Goal: Task Accomplishment & Management: Use online tool/utility

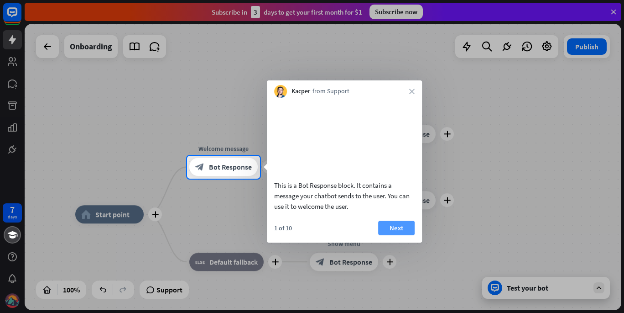
click at [384, 235] on button "Next" at bounding box center [396, 227] width 37 height 15
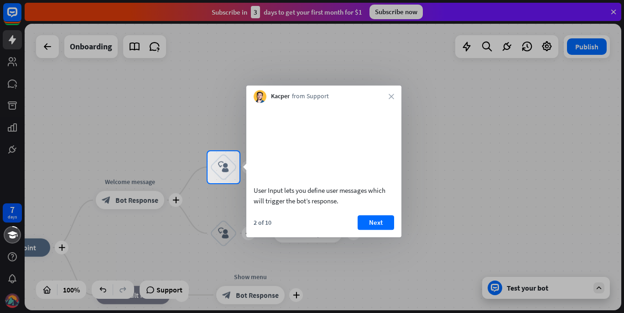
click at [500, 102] on div at bounding box center [312, 75] width 624 height 151
click at [8, 40] on div at bounding box center [312, 75] width 624 height 151
click at [393, 94] on icon "close" at bounding box center [391, 96] width 5 height 5
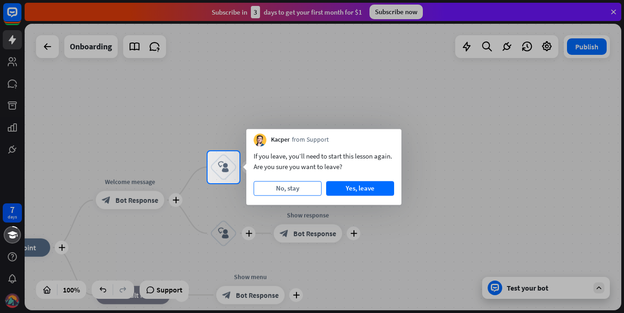
click at [292, 193] on button "No, stay" at bounding box center [288, 188] width 68 height 15
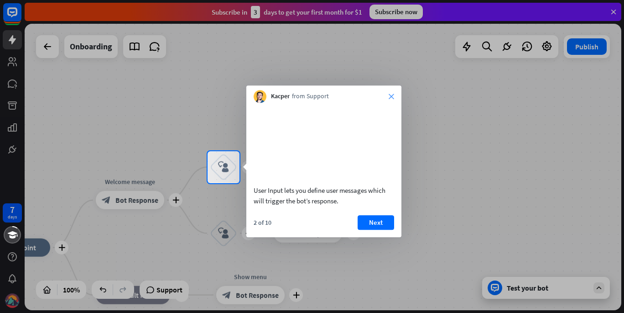
click at [391, 96] on icon "close" at bounding box center [391, 96] width 5 height 5
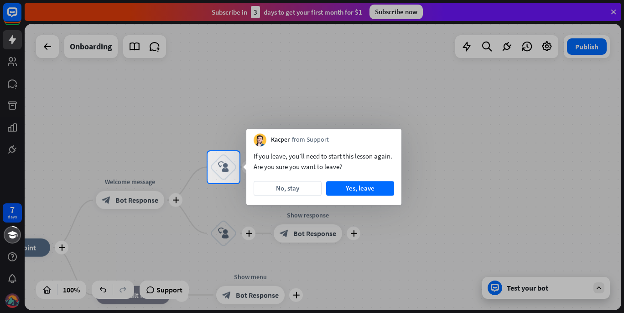
click at [44, 48] on div at bounding box center [312, 75] width 624 height 151
click at [280, 186] on button "No, stay" at bounding box center [288, 188] width 68 height 15
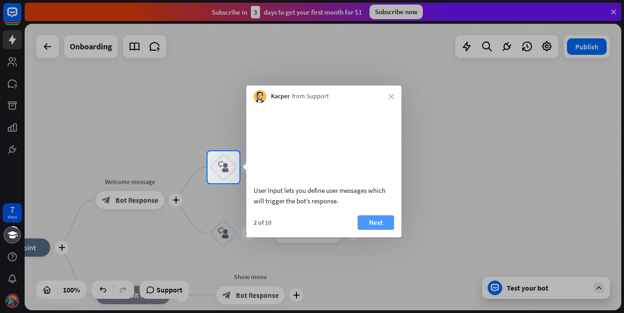
click at [382, 230] on button "Next" at bounding box center [376, 222] width 37 height 15
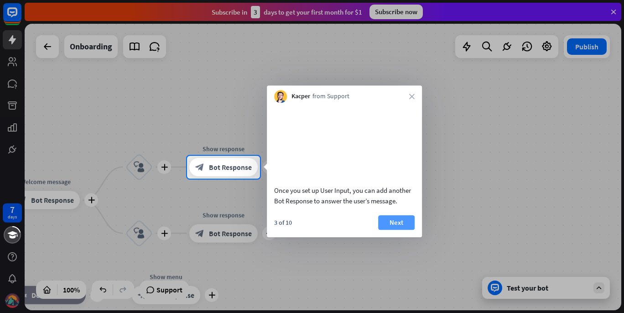
click at [399, 230] on button "Next" at bounding box center [396, 222] width 37 height 15
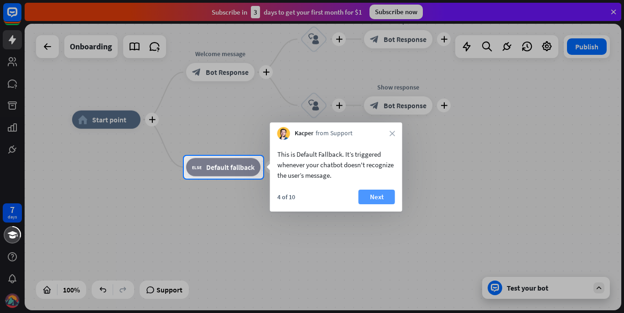
click at [369, 194] on button "Next" at bounding box center [377, 196] width 37 height 15
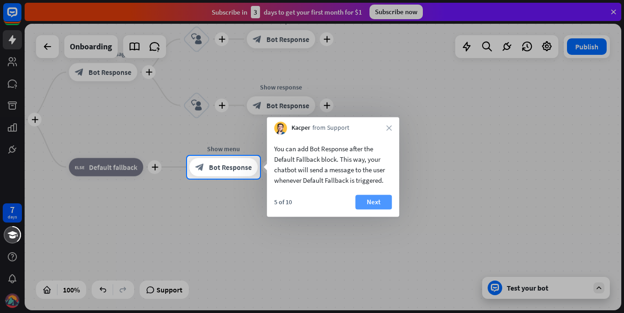
click at [376, 199] on button "Next" at bounding box center [374, 201] width 37 height 15
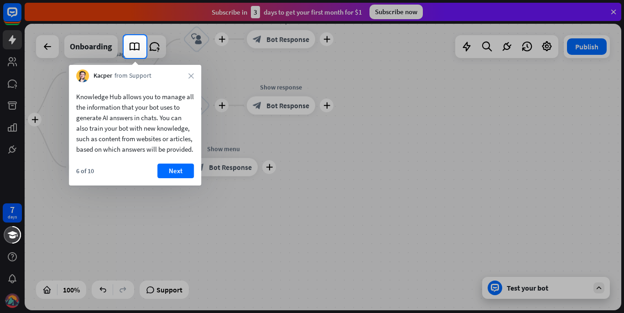
click at [273, 110] on div at bounding box center [312, 185] width 624 height 255
click at [173, 178] on button "Next" at bounding box center [175, 170] width 37 height 15
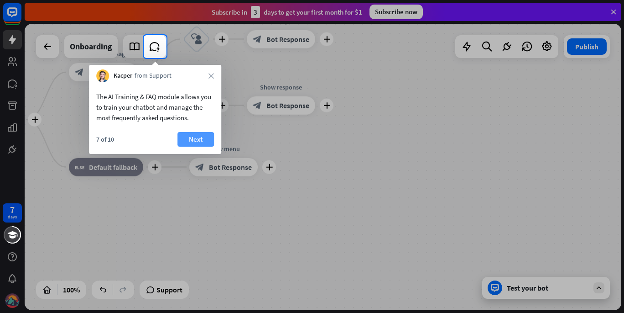
click at [204, 140] on button "Next" at bounding box center [196, 139] width 37 height 15
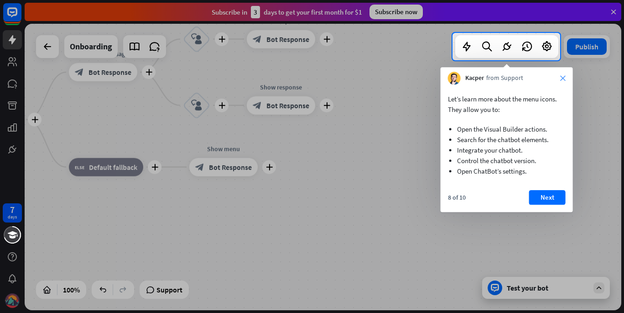
click at [563, 78] on icon "close" at bounding box center [562, 77] width 5 height 5
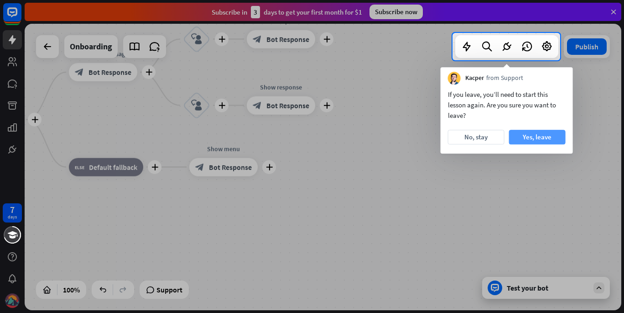
click at [535, 138] on button "Yes, leave" at bounding box center [537, 137] width 57 height 15
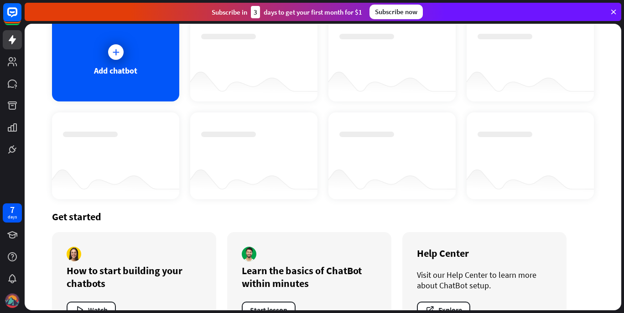
scroll to position [94, 0]
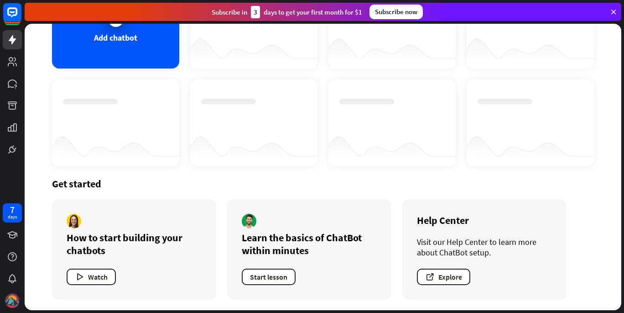
click at [212, 173] on div "Get started How to start building your chatbots Watch Learn the basics of ChatB…" at bounding box center [323, 238] width 542 height 144
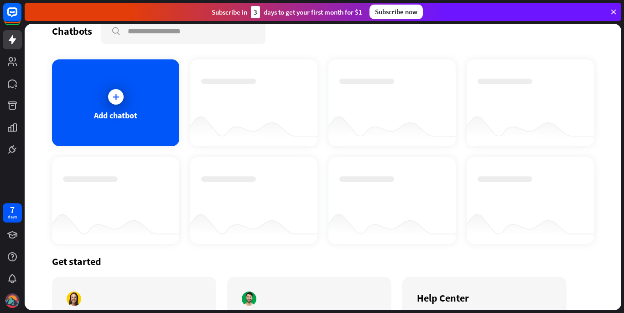
scroll to position [0, 0]
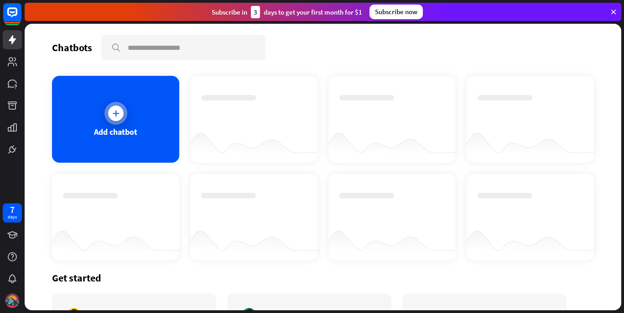
click at [118, 114] on icon at bounding box center [115, 113] width 9 height 9
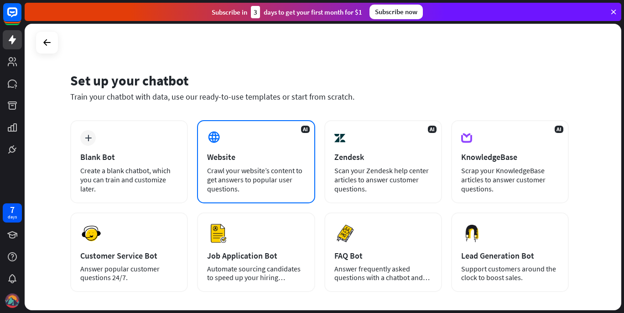
scroll to position [91, 0]
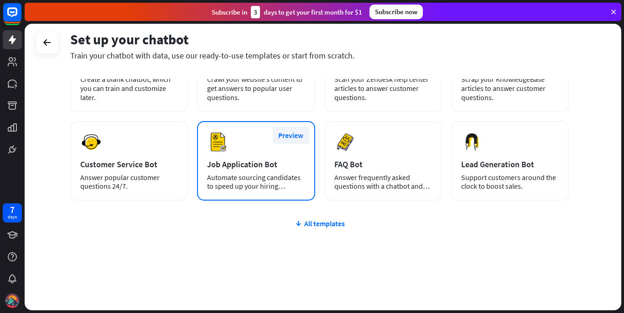
drag, startPoint x: 236, startPoint y: 111, endPoint x: 304, endPoint y: 131, distance: 71.3
click at [304, 131] on div "Preview Job Application Bot Automate sourcing candidates to speed up your hirin…" at bounding box center [256, 160] width 118 height 79
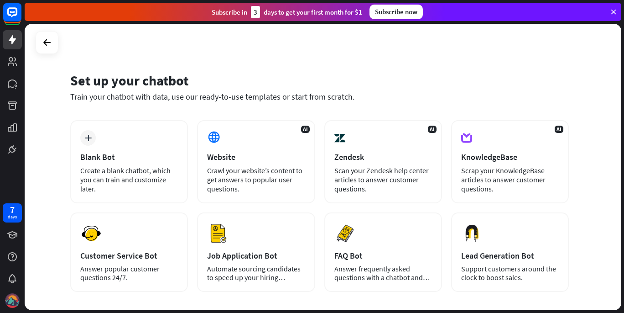
scroll to position [46, 0]
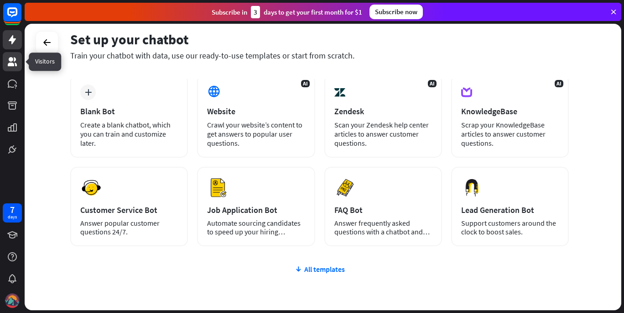
click at [14, 63] on icon at bounding box center [12, 61] width 9 height 9
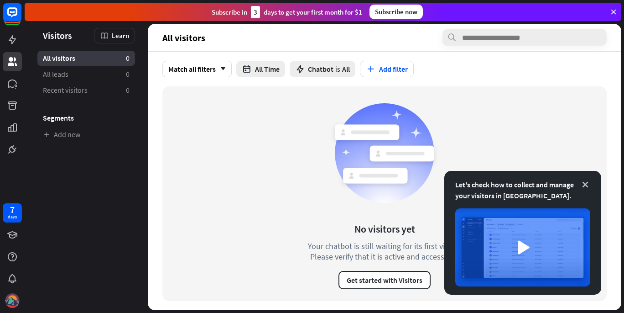
click at [586, 184] on icon at bounding box center [585, 184] width 9 height 9
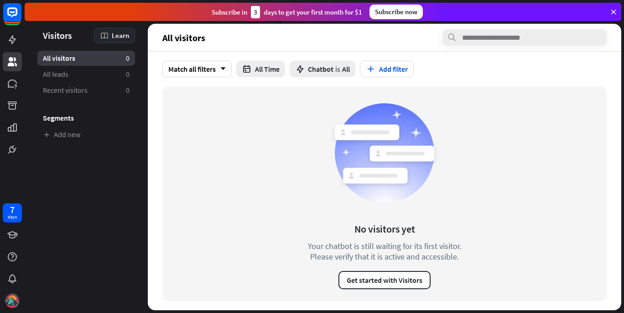
click at [107, 35] on icon at bounding box center [104, 35] width 9 height 9
click at [130, 63] on div "Get started with Visitors" at bounding box center [142, 60] width 80 height 18
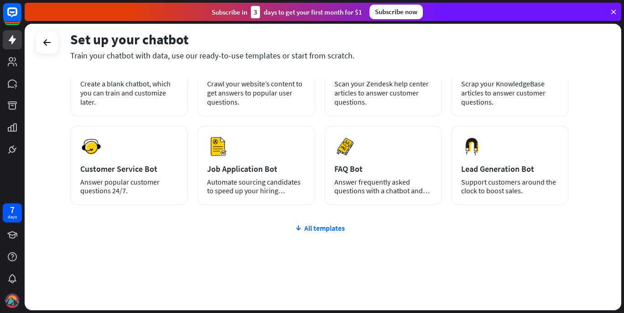
scroll to position [91, 0]
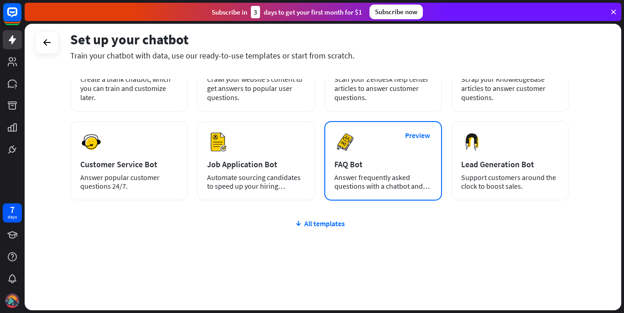
click at [377, 124] on div "Preview FAQ Bot [PERSON_NAME] frequently asked questions with a chatbot and sav…" at bounding box center [384, 160] width 118 height 79
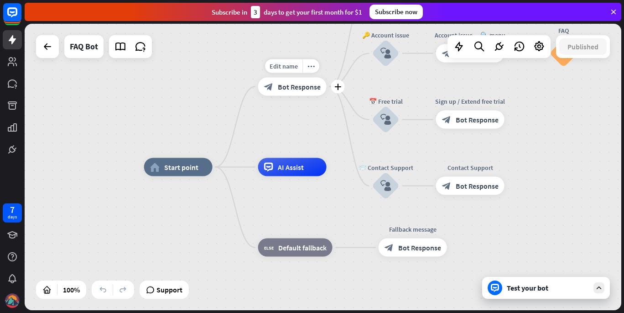
click at [304, 90] on span "Bot Response" at bounding box center [299, 86] width 43 height 9
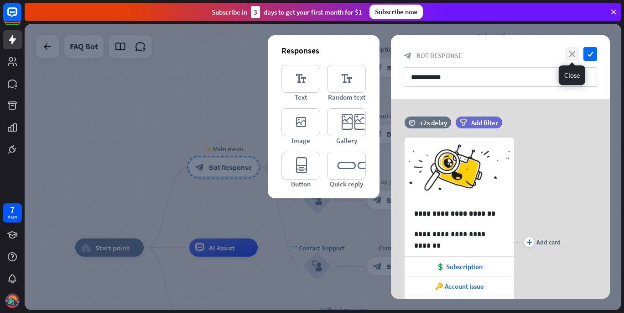
click at [571, 54] on icon "close" at bounding box center [573, 54] width 14 height 14
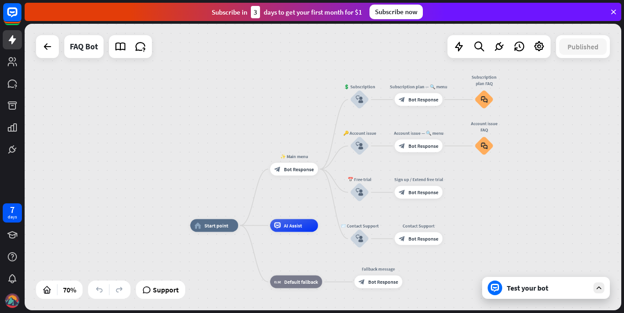
click at [160, 139] on div "home_2 Start point ✨ Main menu block_bot_response Bot Response 💲 Subscription b…" at bounding box center [323, 167] width 597 height 286
